Goal: Information Seeking & Learning: Learn about a topic

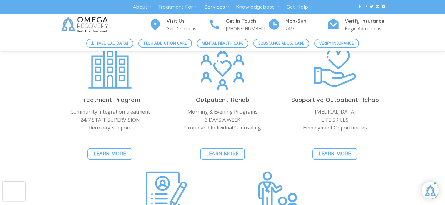
scroll to position [649, 0]
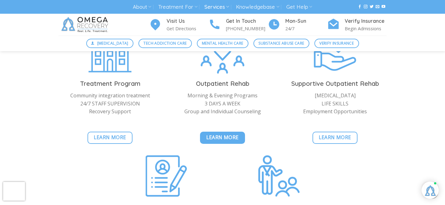
click at [221, 141] on span "Learn More" at bounding box center [222, 138] width 33 height 8
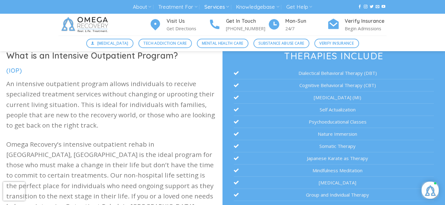
scroll to position [72, 0]
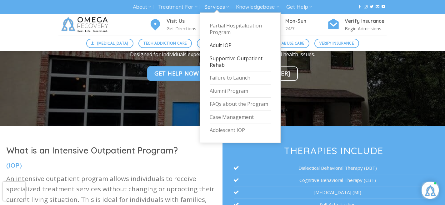
click at [219, 60] on link "Supportive Outpatient Rehab" at bounding box center [240, 62] width 61 height 20
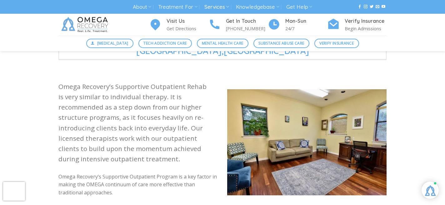
scroll to position [161, 0]
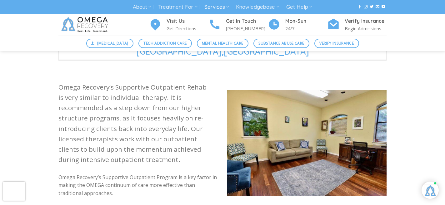
drag, startPoint x: 59, startPoint y: 77, endPoint x: 166, endPoint y: 152, distance: 130.4
click at [166, 152] on p "Omega Recovery’s Supportive Outpatient Rehab is very similar to individual ther…" at bounding box center [137, 123] width 159 height 83
copy p "Omega Recovery’s Supportive Outpatient Rehab is very similar to individual ther…"
